Goal: Navigation & Orientation: Find specific page/section

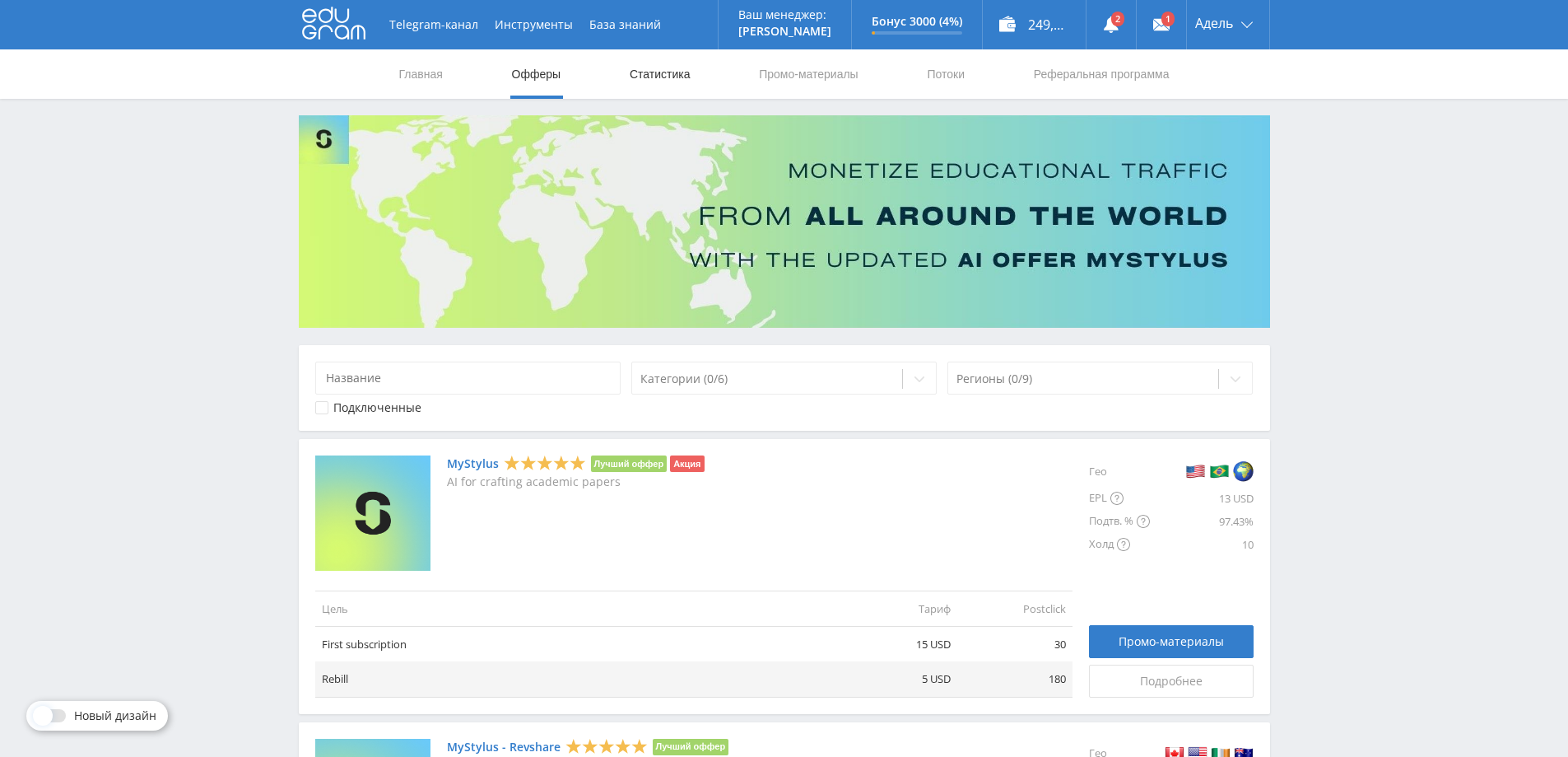
click at [654, 63] on link "Статистика" at bounding box center [660, 74] width 64 height 49
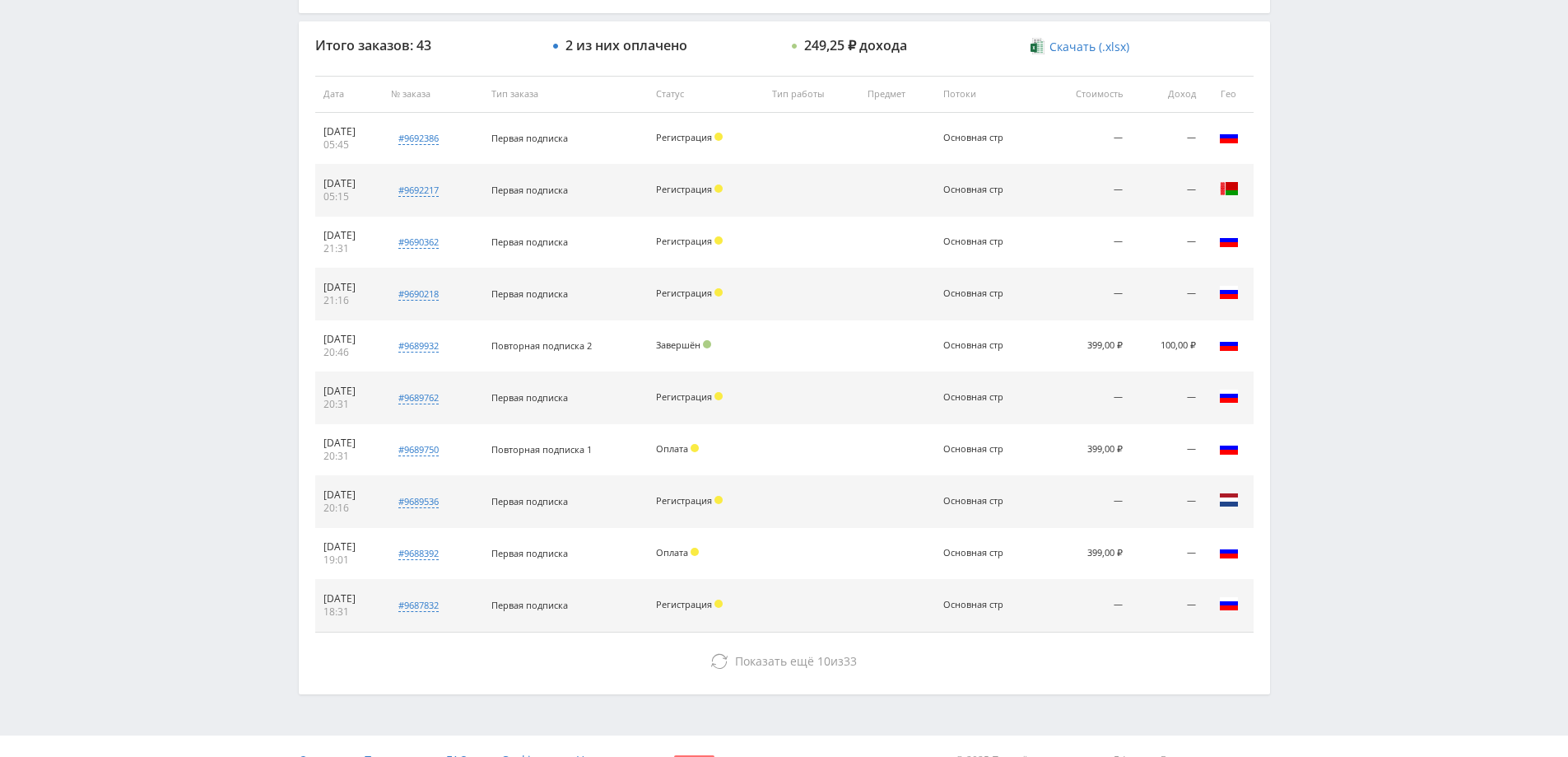
scroll to position [626, 0]
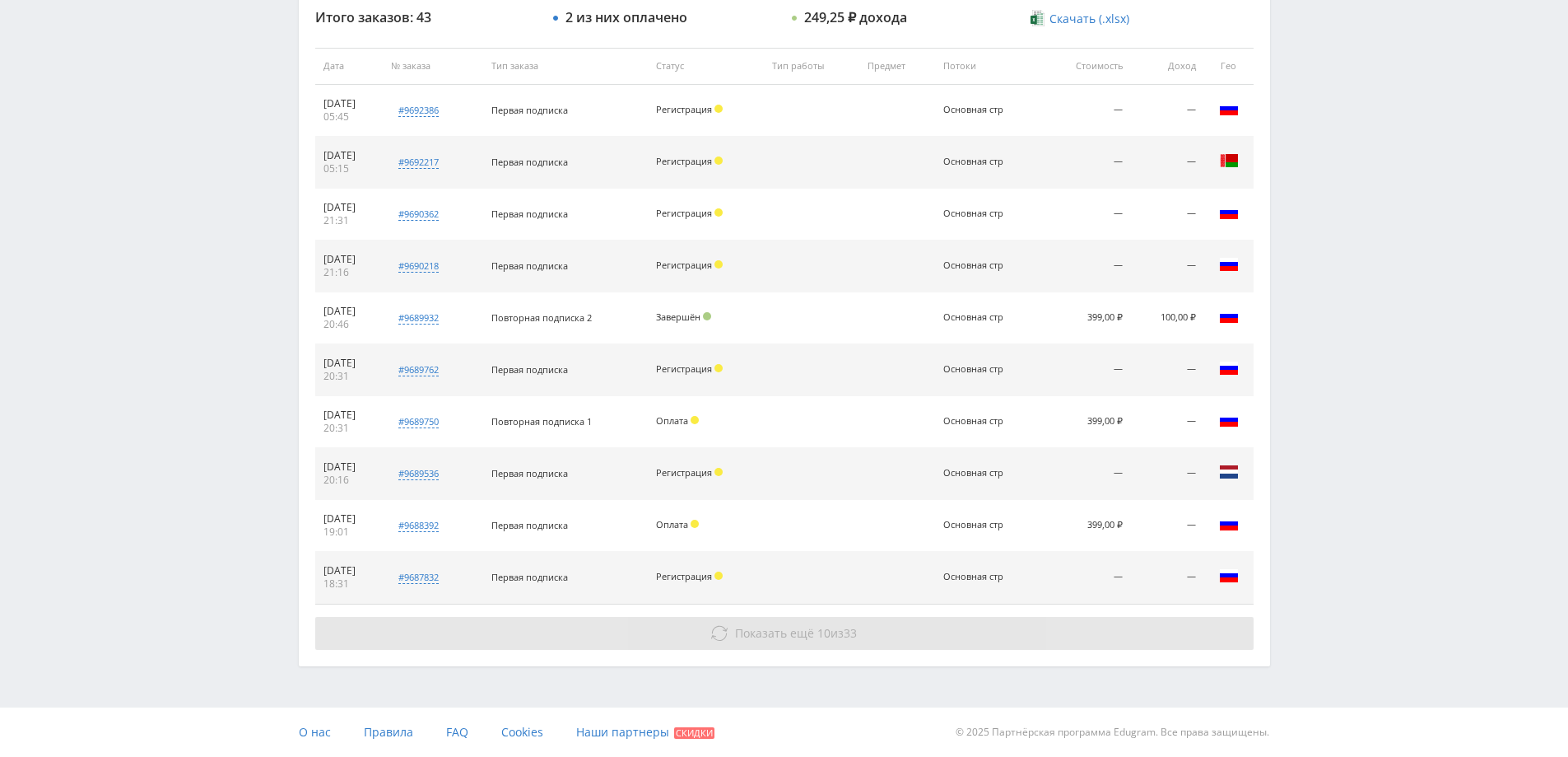
click at [820, 632] on span "10" at bounding box center [824, 632] width 13 height 16
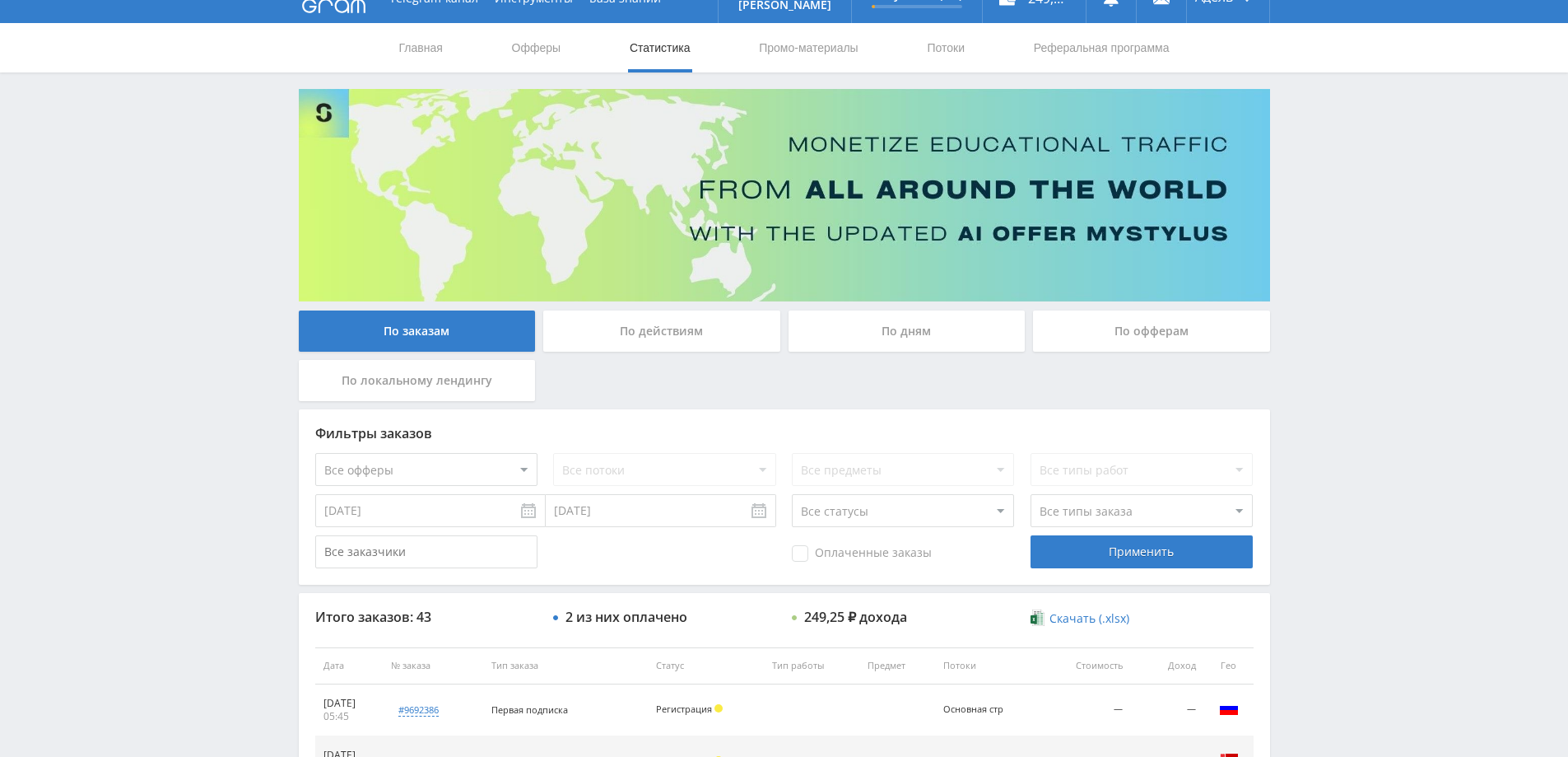
scroll to position [0, 0]
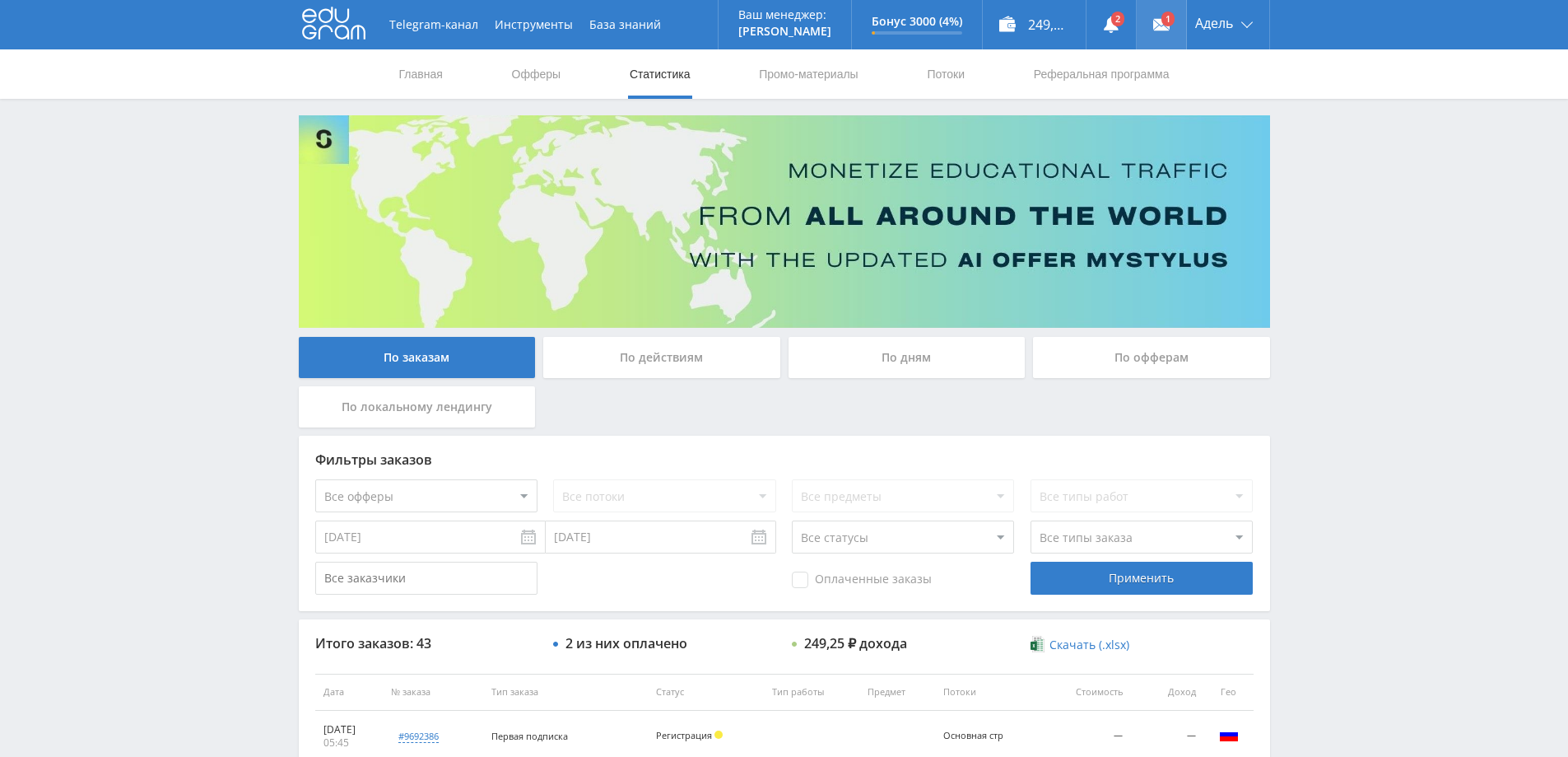
click at [1150, 22] on link at bounding box center [1161, 24] width 49 height 49
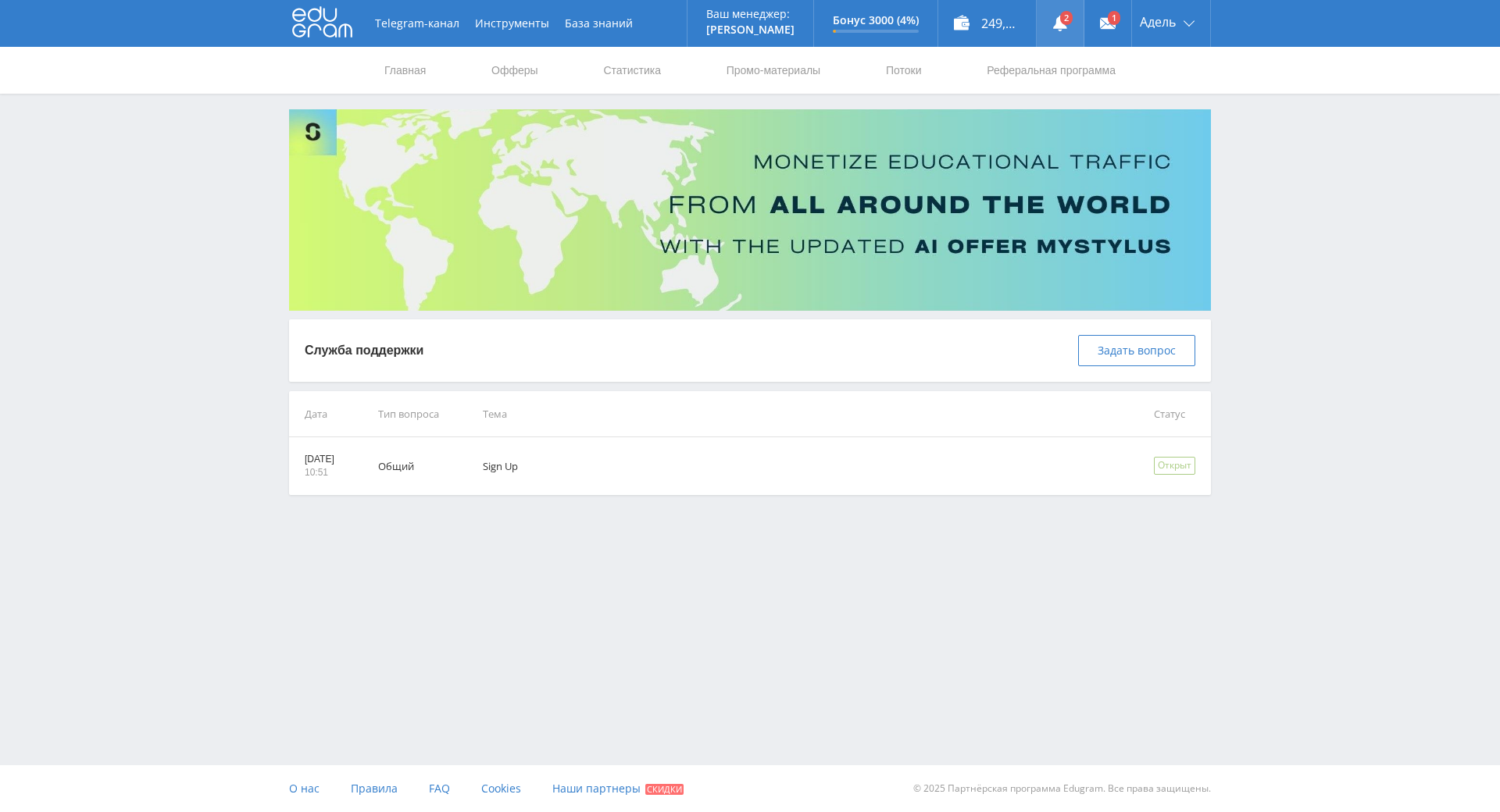
click at [1056, 32] on link at bounding box center [1060, 23] width 47 height 47
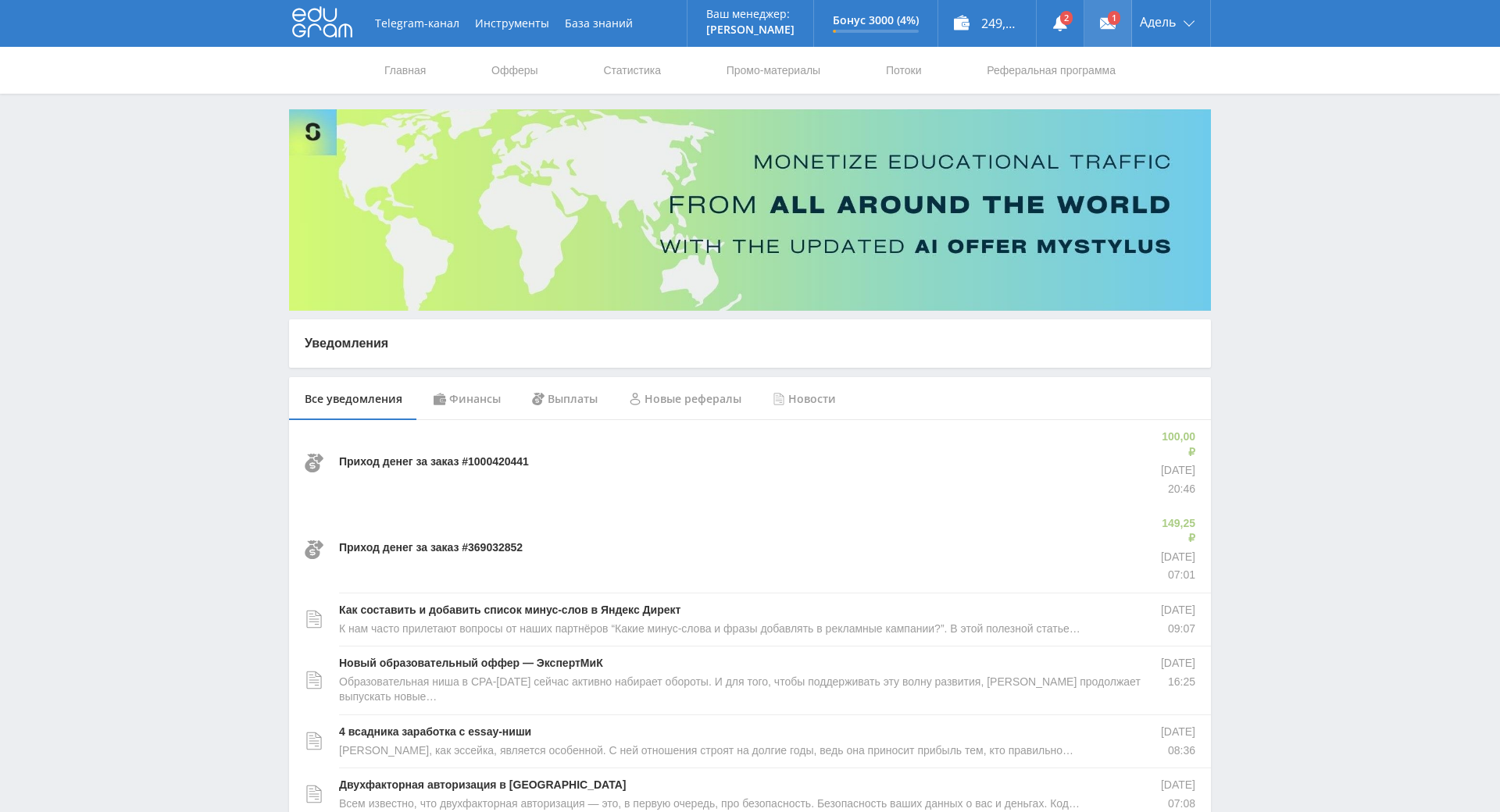
click at [1089, 27] on link at bounding box center [1108, 23] width 47 height 47
